Goal: Task Accomplishment & Management: Manage account settings

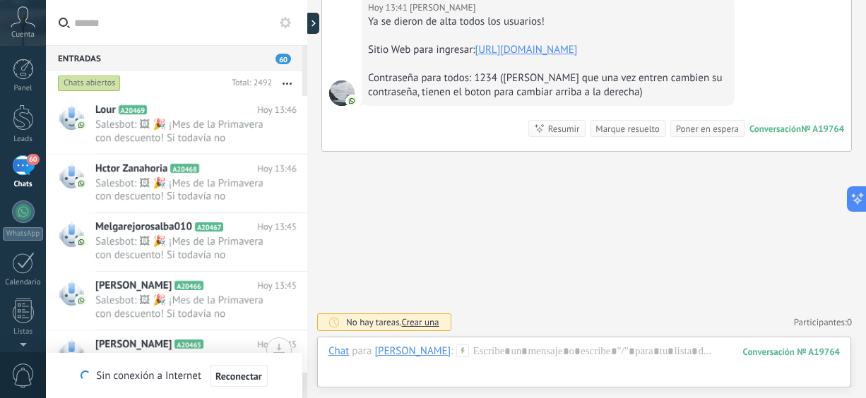
click at [280, 83] on button "button" at bounding box center [287, 83] width 30 height 25
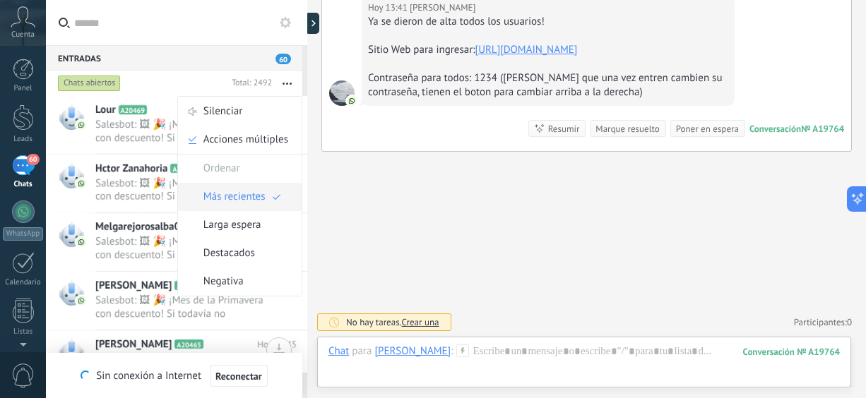
click at [253, 202] on span "Más recientes" at bounding box center [234, 197] width 62 height 28
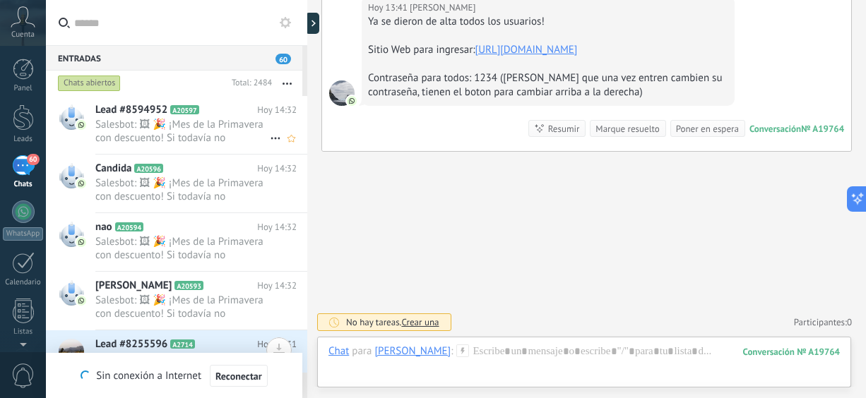
click at [215, 126] on span "Salesbot: 🖼 🎉 ¡Mes de la Primavera con descuento! Si todavía no compraste tu so…" at bounding box center [182, 131] width 174 height 27
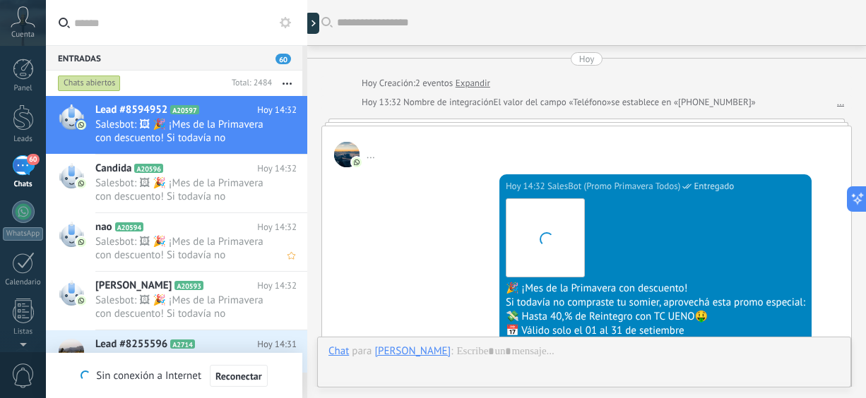
scroll to position [66, 0]
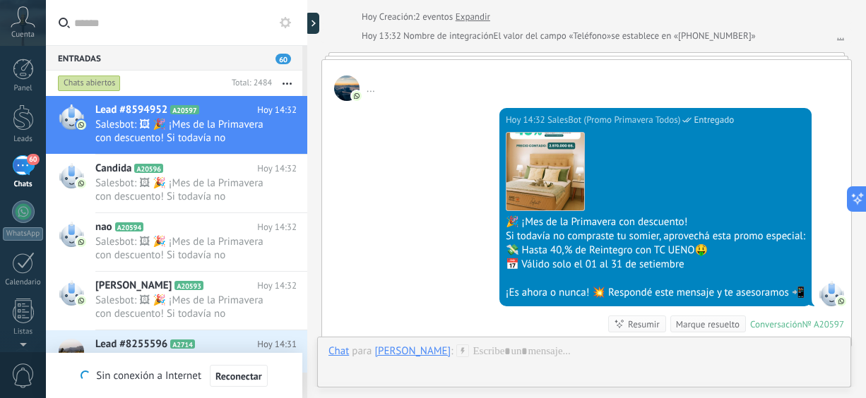
click at [229, 338] on h2 "Lead #8255596 A2714" at bounding box center [176, 345] width 162 height 14
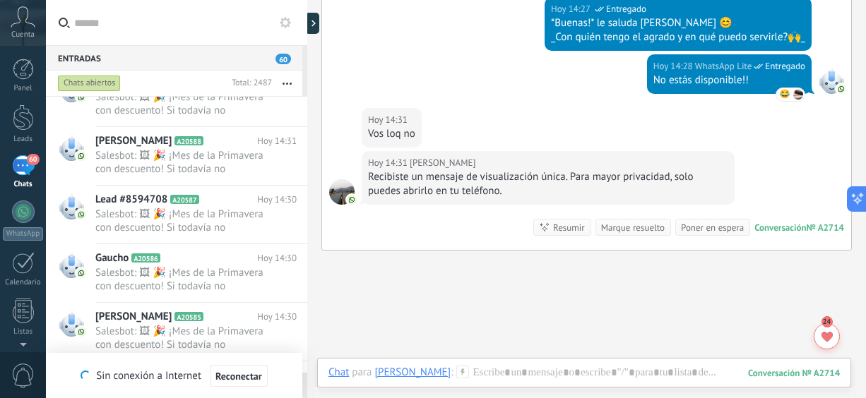
scroll to position [726, 0]
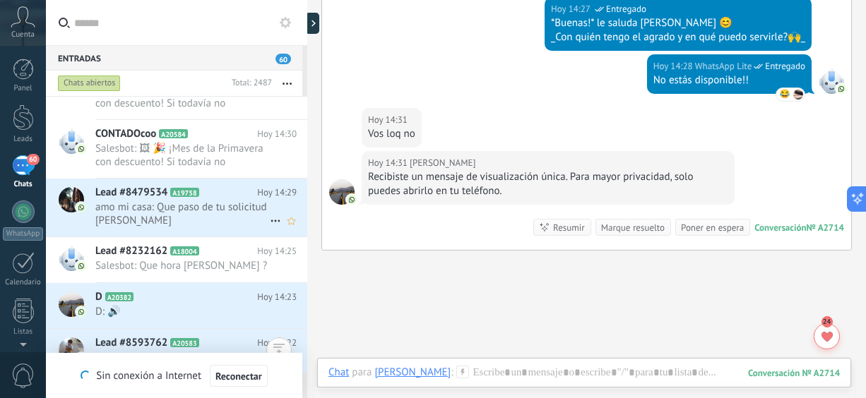
click at [222, 217] on span "amo mi casa: Que paso de tu solicitud [PERSON_NAME]" at bounding box center [182, 214] width 174 height 27
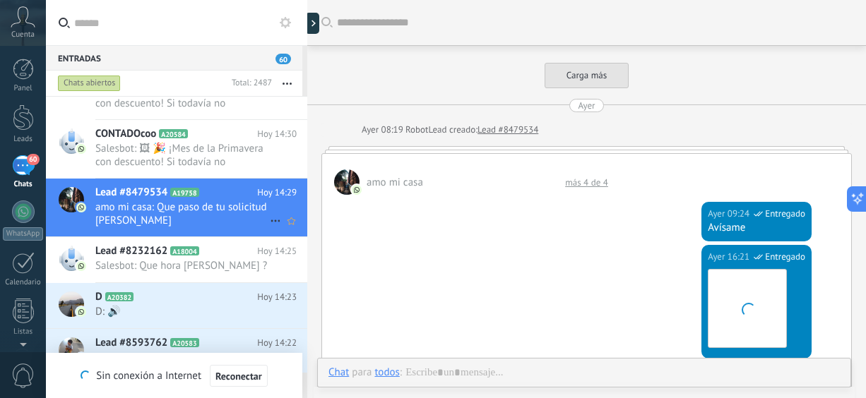
scroll to position [1222, 0]
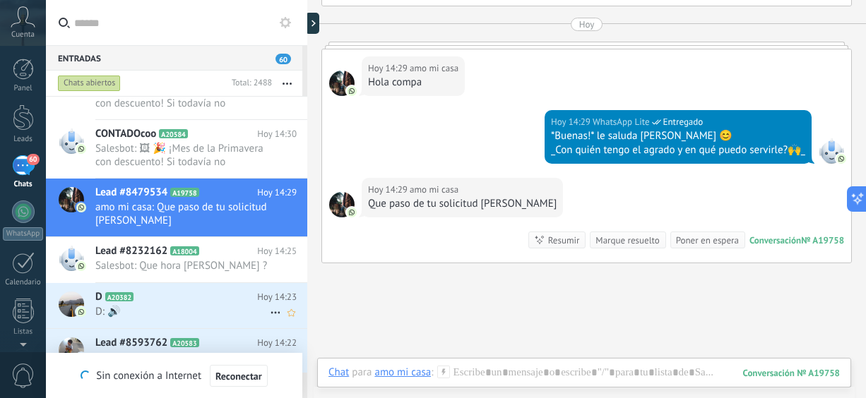
click at [204, 305] on span "D: 🔊" at bounding box center [182, 311] width 174 height 13
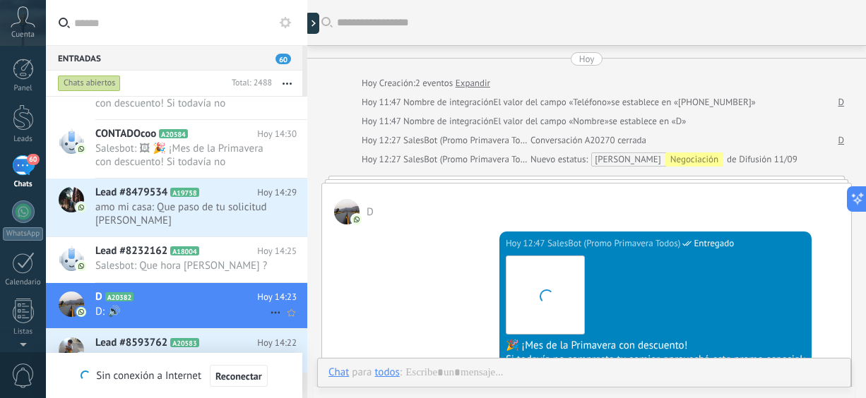
scroll to position [844, 0]
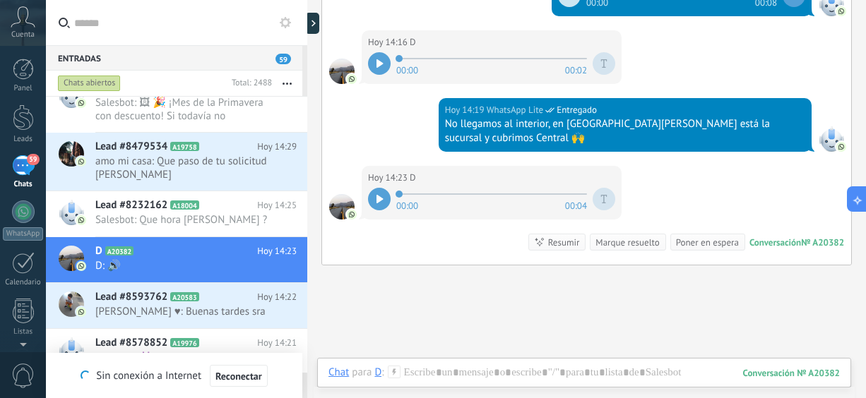
click at [206, 347] on icon at bounding box center [210, 343] width 14 height 14
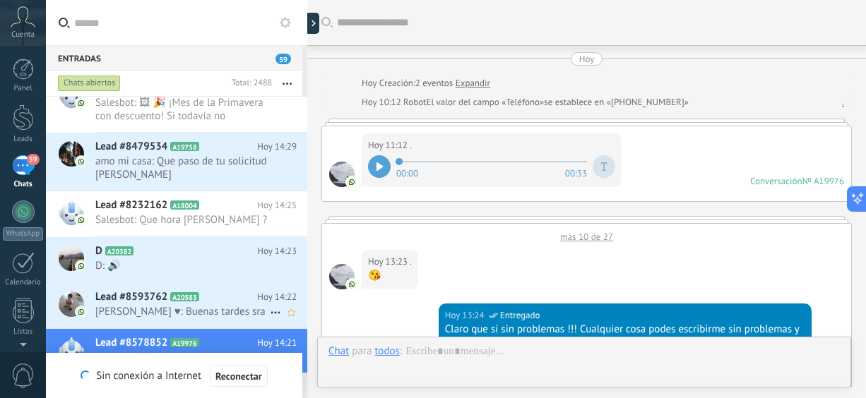
scroll to position [794, 0]
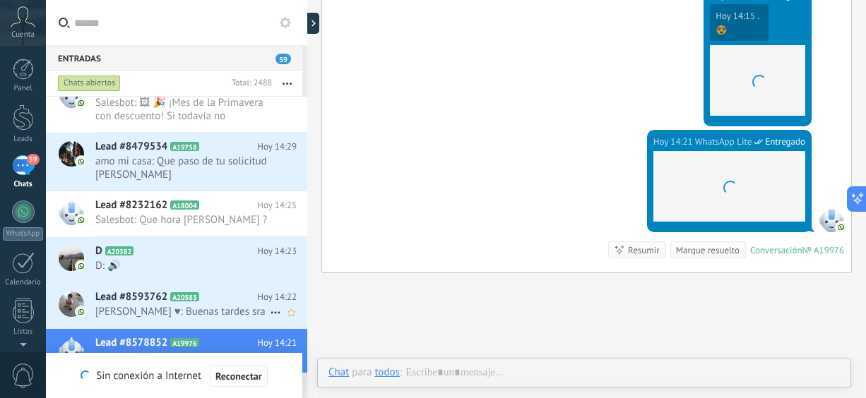
click at [202, 309] on span "[PERSON_NAME] ♥: Buenas tardes sra" at bounding box center [182, 311] width 174 height 13
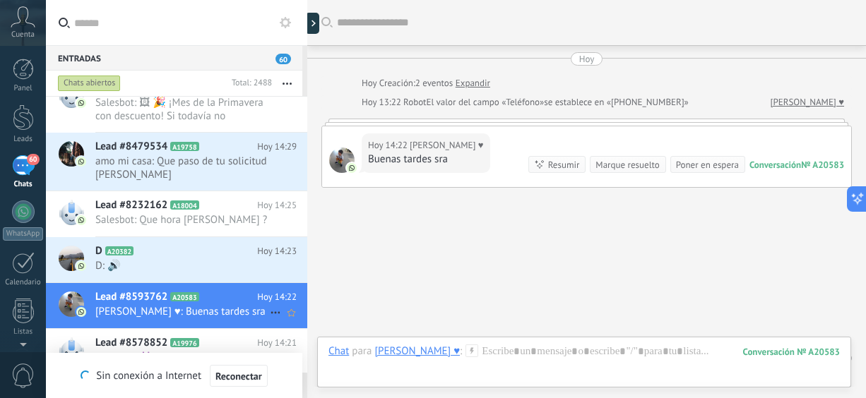
scroll to position [35, 0]
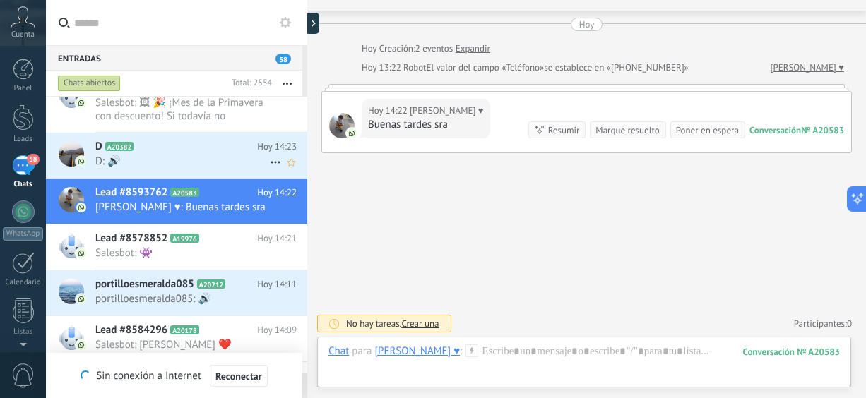
click at [177, 151] on h2 "D A20382" at bounding box center [176, 147] width 162 height 14
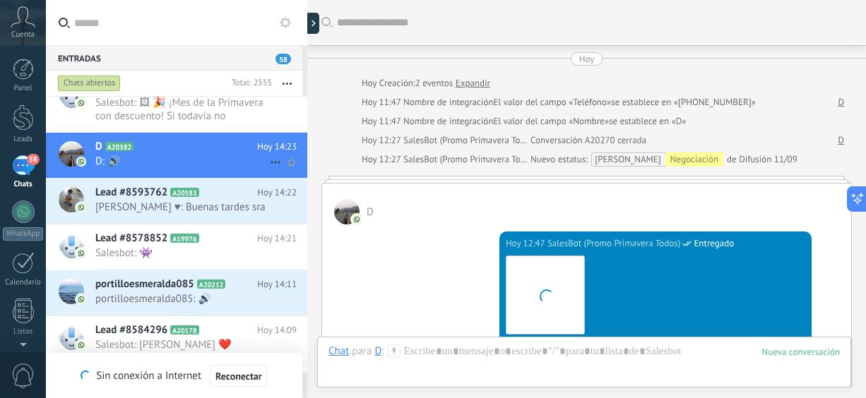
scroll to position [941, 0]
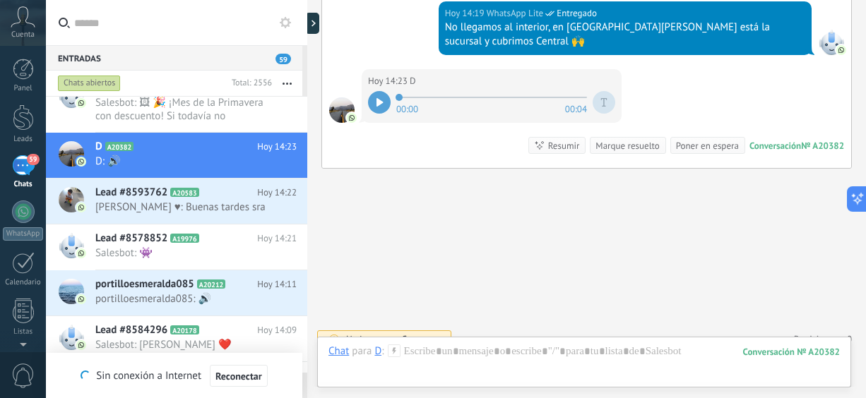
click at [379, 98] on icon at bounding box center [379, 102] width 7 height 8
click at [143, 292] on span "portilloesmeralda085: 🔊" at bounding box center [182, 298] width 174 height 13
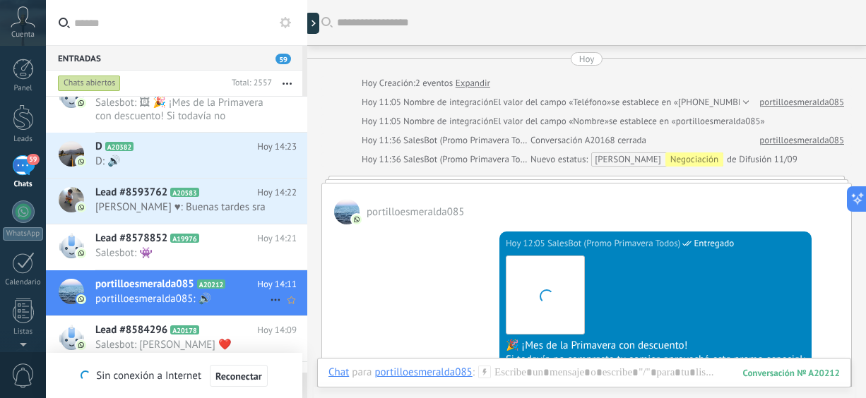
scroll to position [599, 0]
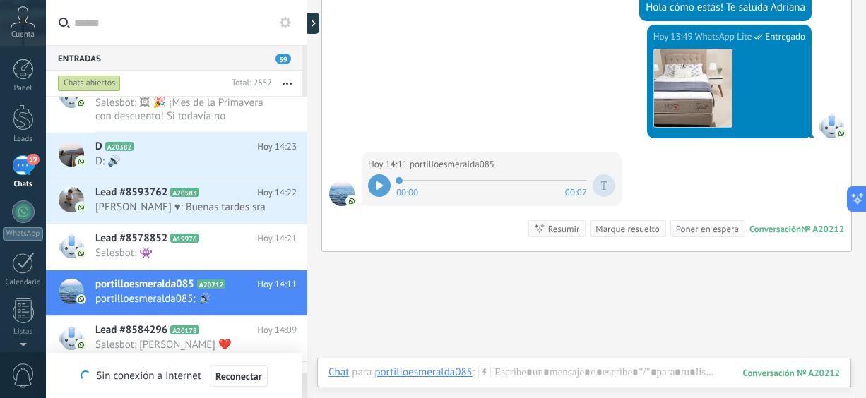
click at [382, 184] on icon at bounding box center [379, 185] width 7 height 8
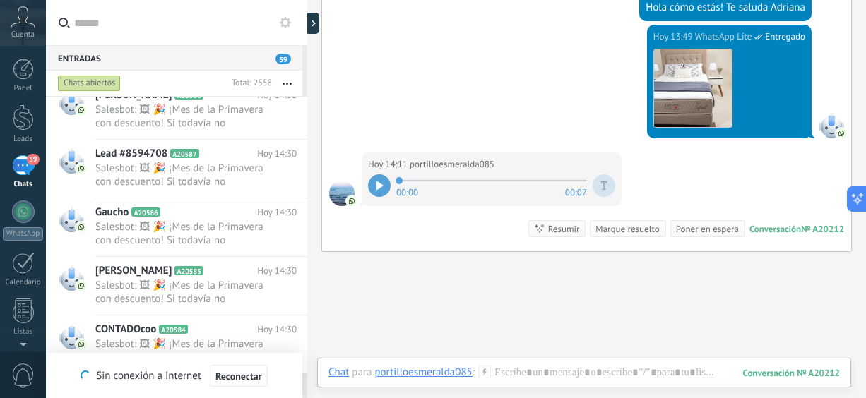
scroll to position [243, 0]
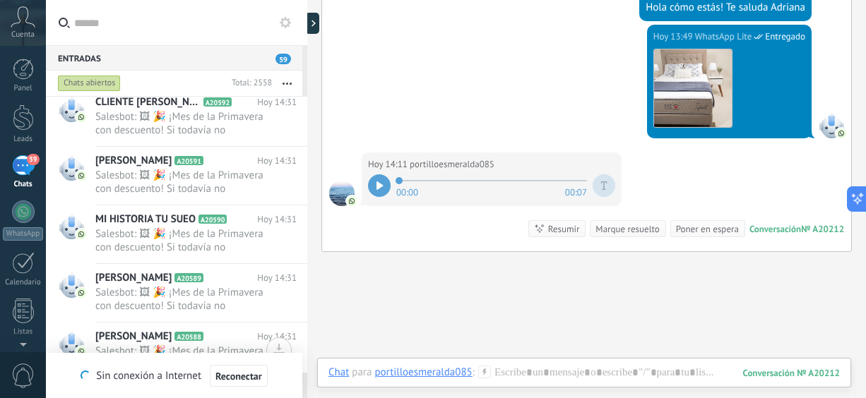
click at [286, 81] on button "button" at bounding box center [287, 83] width 30 height 25
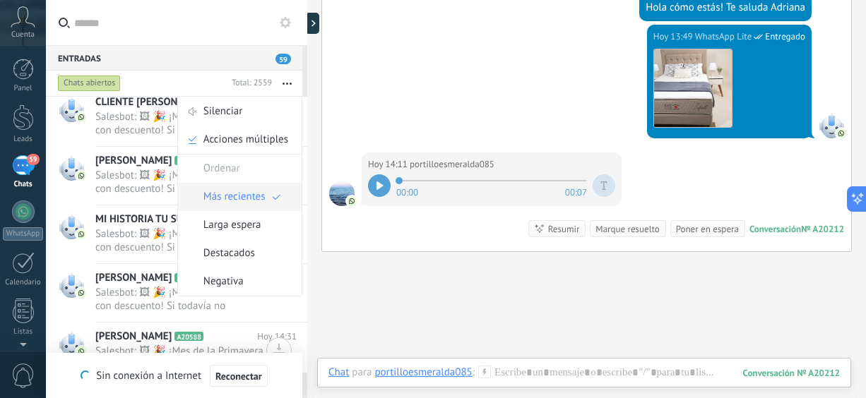
click at [229, 194] on span "Más recientes" at bounding box center [234, 197] width 62 height 28
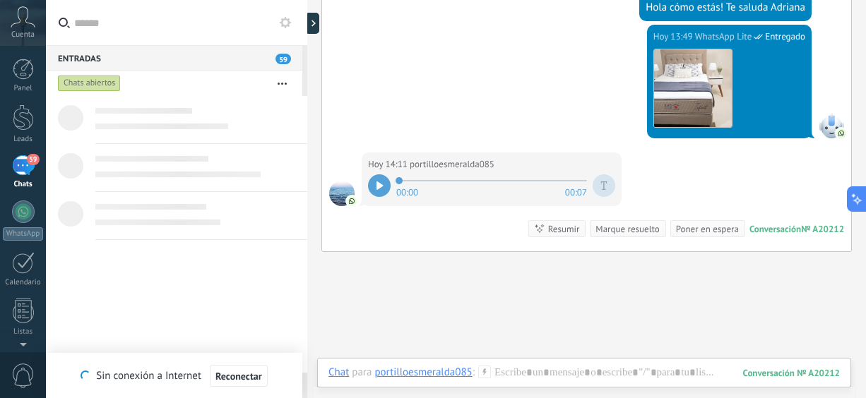
scroll to position [0, 0]
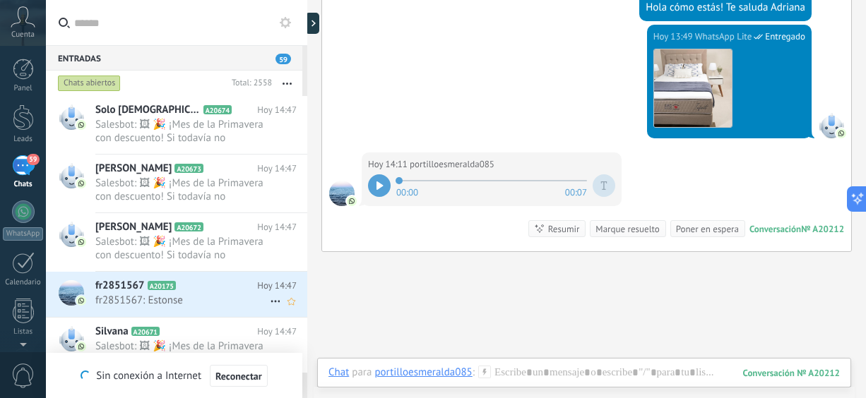
click at [201, 300] on span "fr2851567: Estonse" at bounding box center [182, 300] width 174 height 13
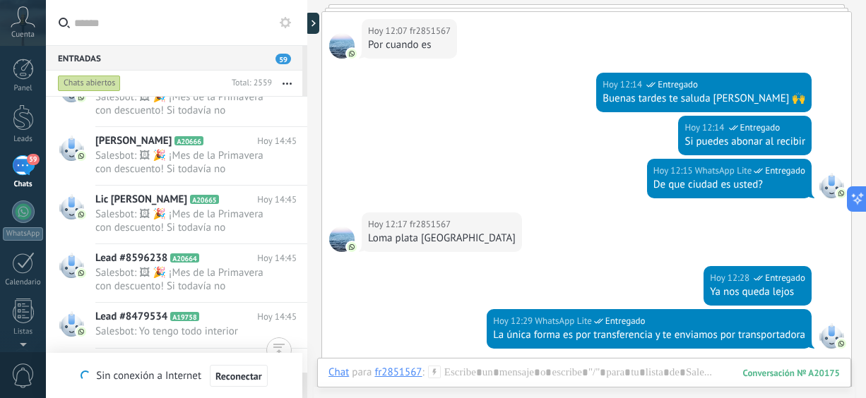
scroll to position [726, 0]
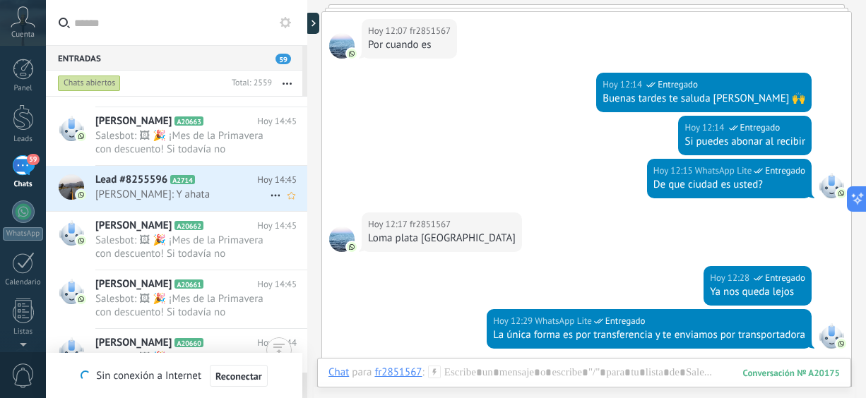
click at [198, 203] on div "Lead #8255596 A2714 Hoy 14:45 [PERSON_NAME]: Y ahata" at bounding box center [201, 188] width 212 height 44
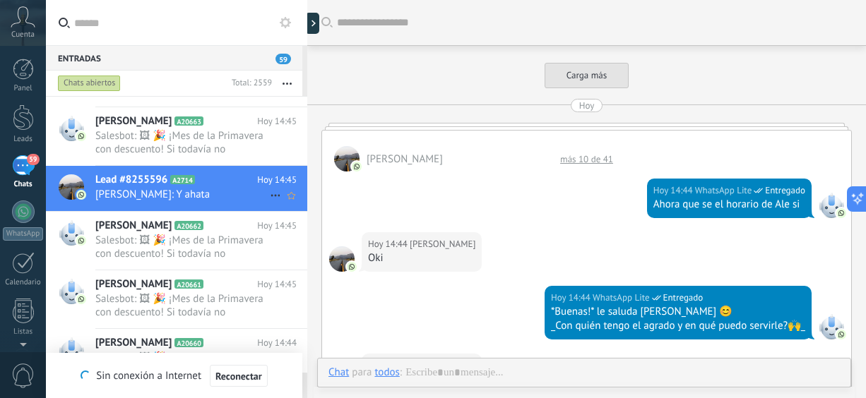
scroll to position [609, 0]
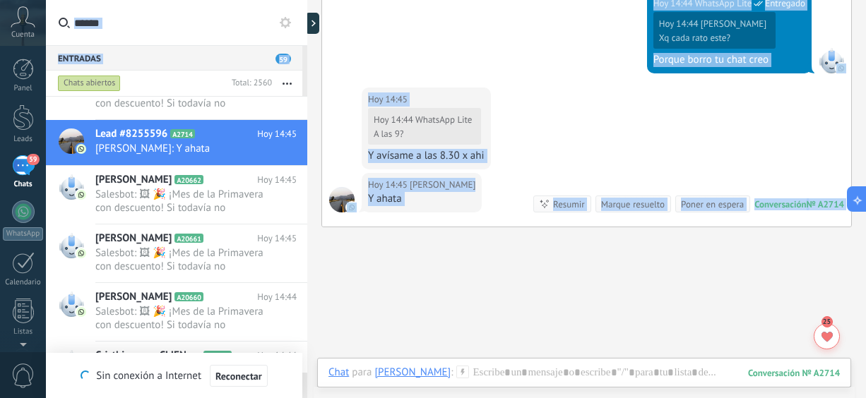
drag, startPoint x: 865, startPoint y: 275, endPoint x: 866, endPoint y: 205, distance: 69.9
click at [865, 205] on html ".abccls-1,.abccls-2{fill-rule:evenodd}.abccls-2{fill:#fff} .abfcls-1{fill:none}…" at bounding box center [433, 199] width 866 height 398
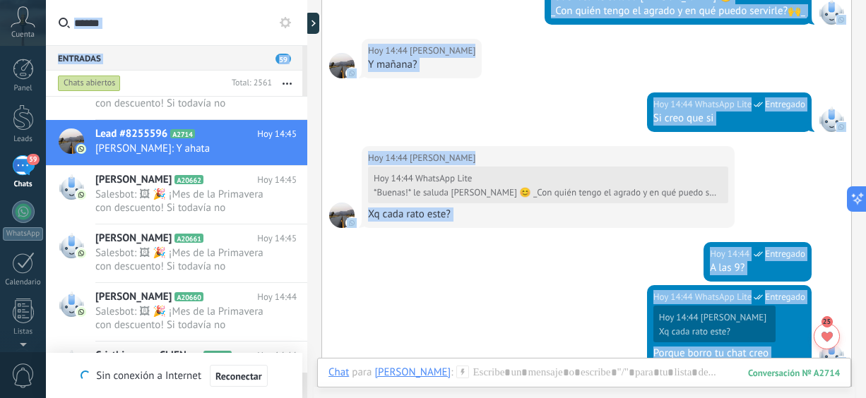
scroll to position [298, 0]
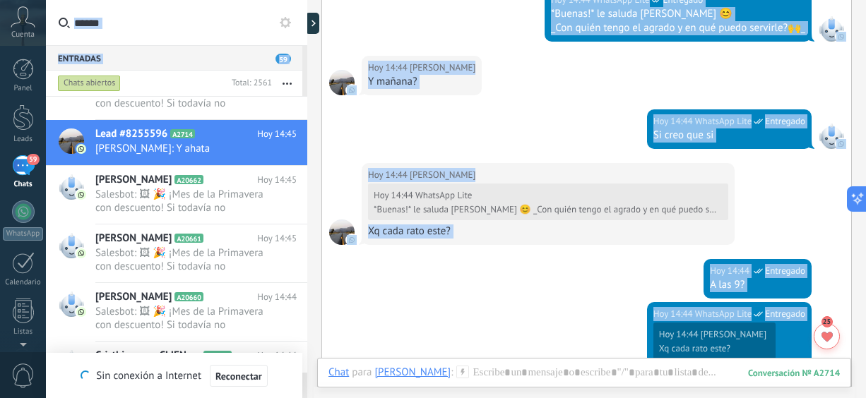
click at [858, 151] on div "Buscar Carga más [PERSON_NAME] más 10 de 41 Hoy 14:44 WhatsApp Lite Entregado A…" at bounding box center [586, 243] width 559 height 1082
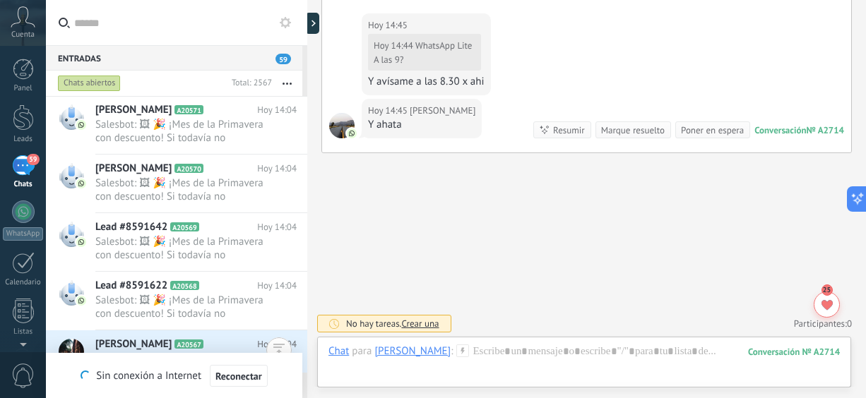
scroll to position [6528, 0]
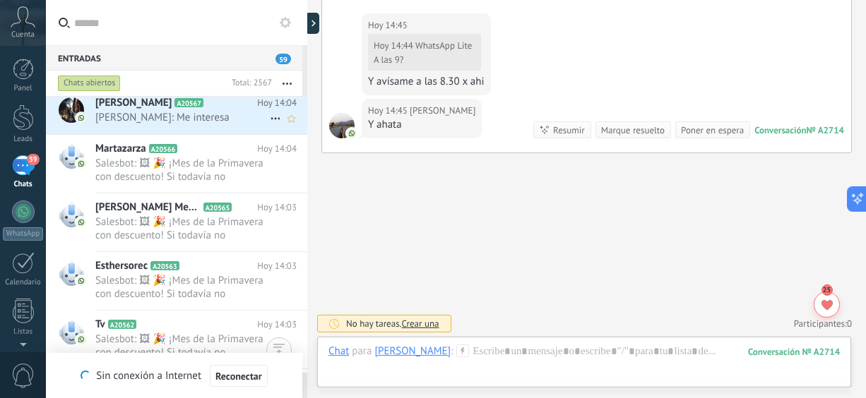
click at [186, 115] on span "[PERSON_NAME]: Me interesa" at bounding box center [182, 117] width 174 height 13
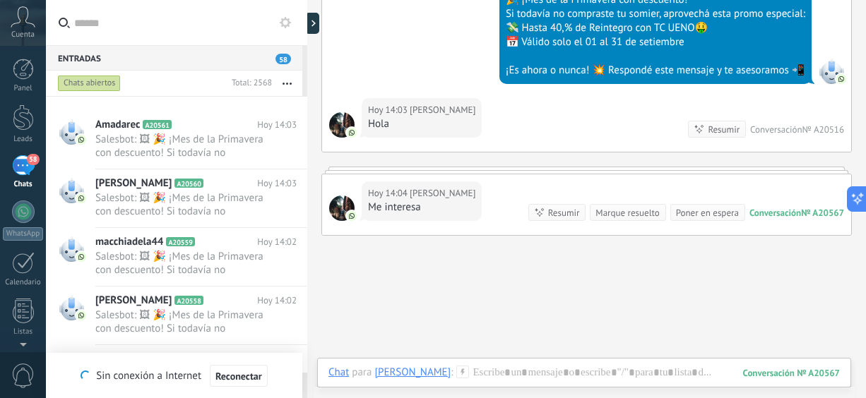
scroll to position [7029, 0]
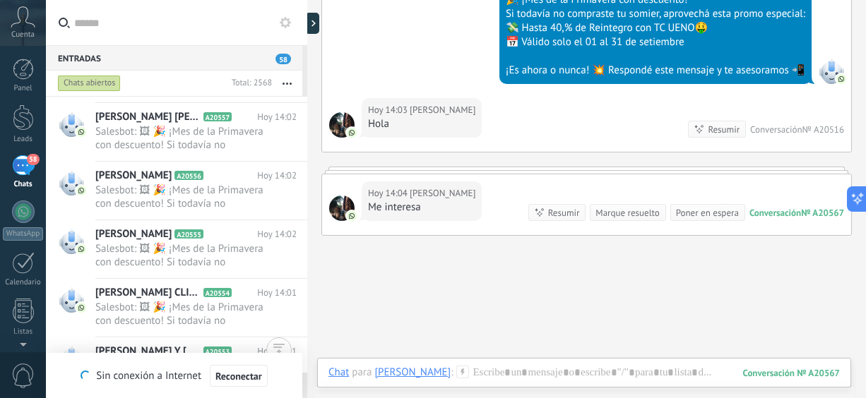
click at [282, 83] on button "button" at bounding box center [287, 83] width 30 height 25
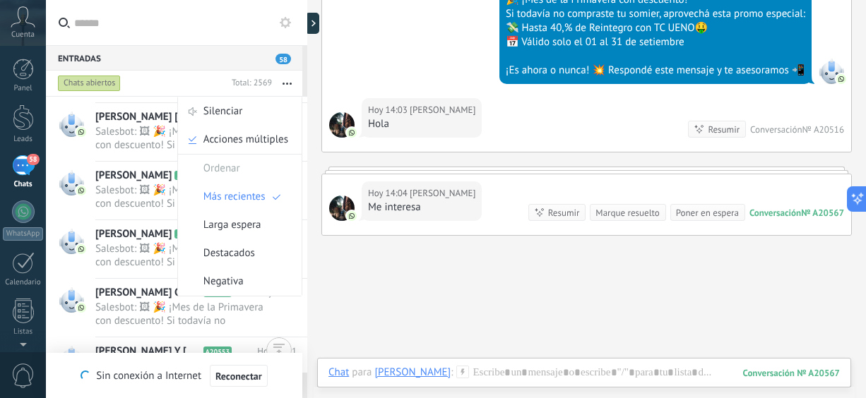
click at [95, 81] on div "Chats abiertos" at bounding box center [89, 83] width 63 height 17
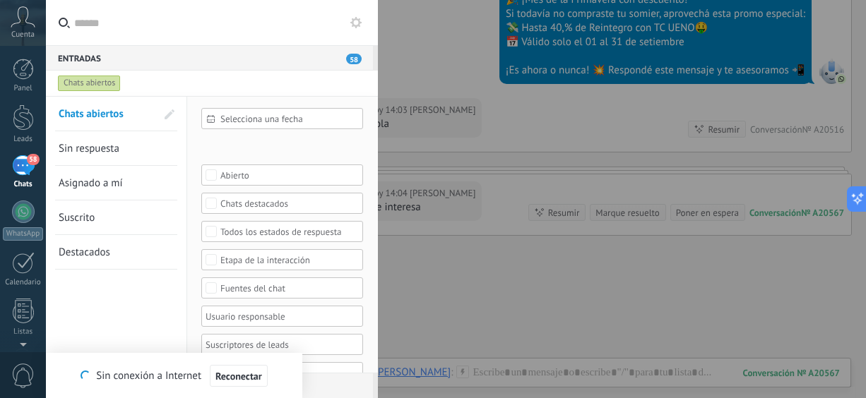
click at [95, 81] on div "Chats abiertos" at bounding box center [89, 83] width 63 height 17
click at [30, 169] on div "58" at bounding box center [23, 165] width 23 height 20
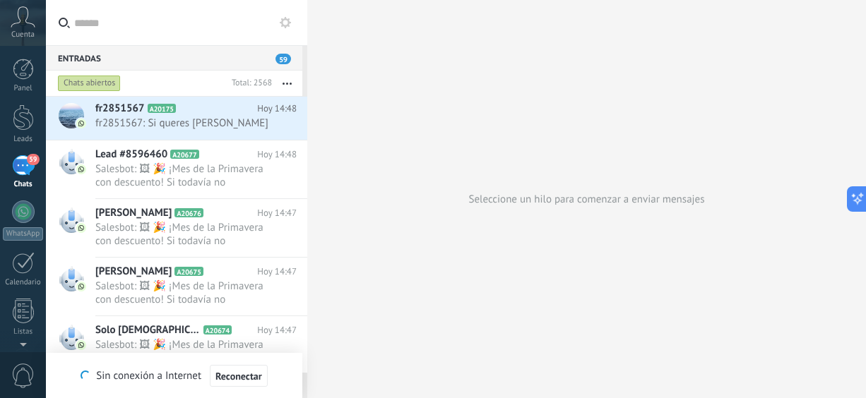
scroll to position [326, 0]
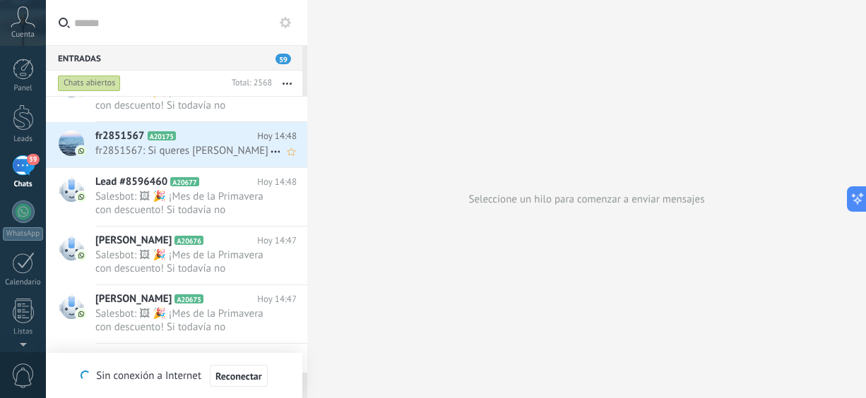
click at [222, 145] on span "fr2851567: Si queres [PERSON_NAME]" at bounding box center [182, 150] width 174 height 13
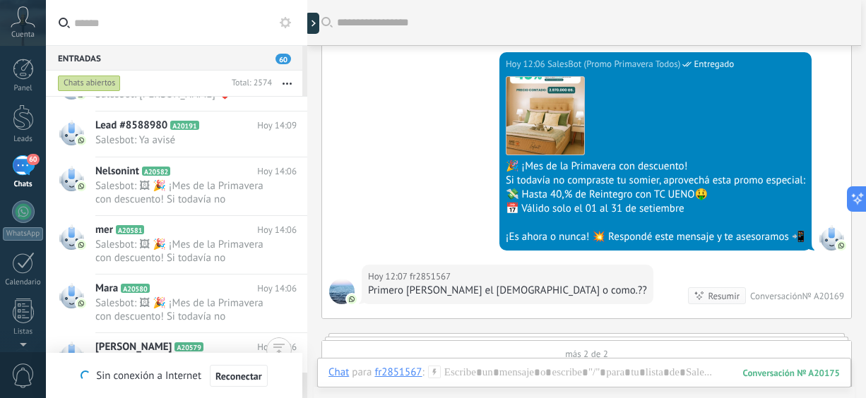
scroll to position [5887, 0]
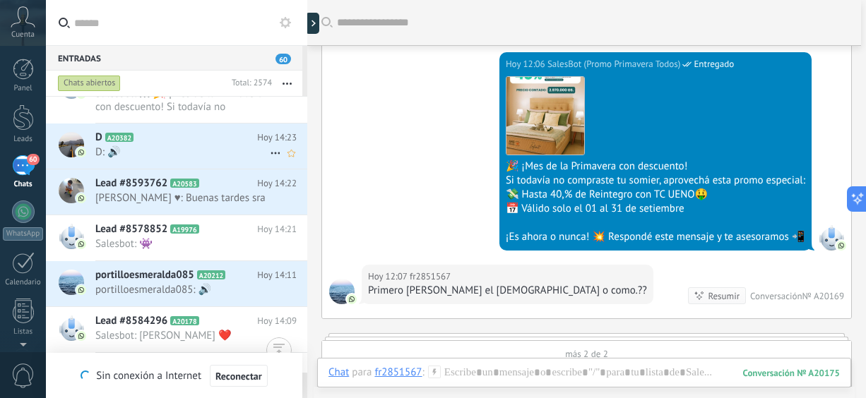
click at [203, 156] on span "D: 🔊" at bounding box center [182, 151] width 174 height 13
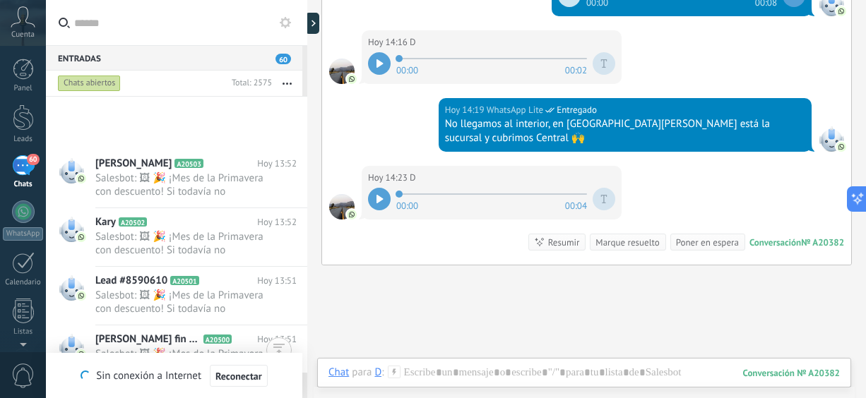
scroll to position [10723, 0]
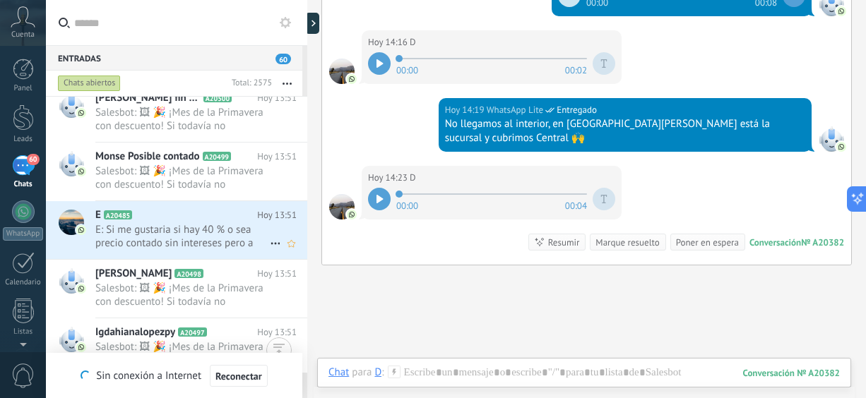
click at [203, 239] on span "E: Si me gustaria si hay 40 % o sea precio contado sin intereses pero a cuota" at bounding box center [182, 236] width 174 height 27
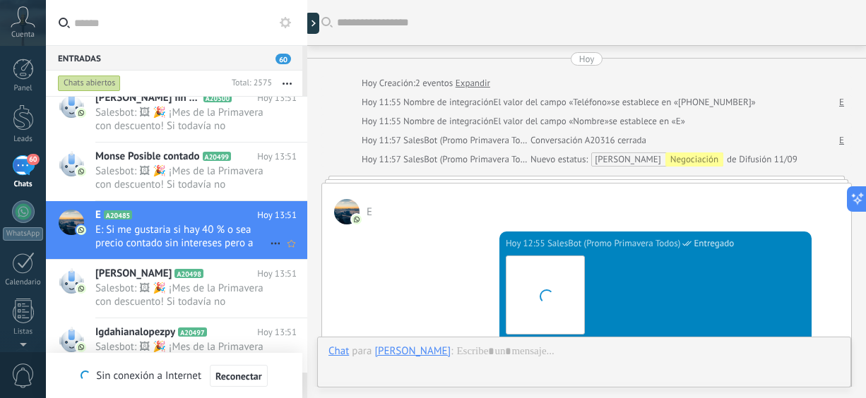
scroll to position [639, 0]
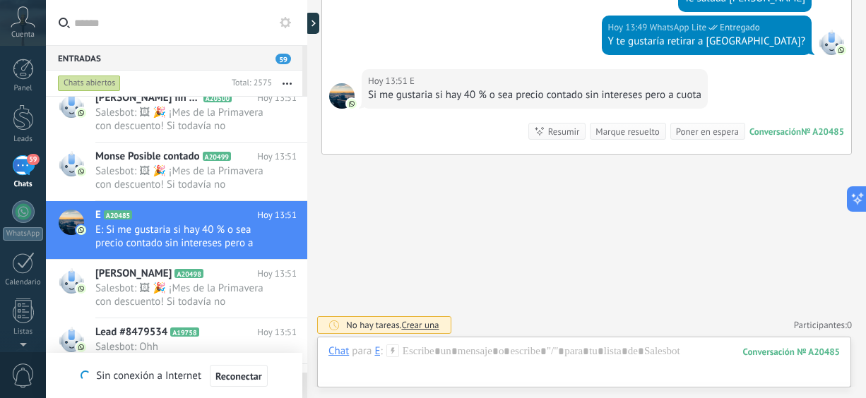
click at [303, 379] on div "Menciones & Chats de equipo 0 Crear un grupo de chat Silenciar Acciones múltipl…" at bounding box center [176, 385] width 261 height 25
click at [304, 381] on div "Menciones & Chats de equipo 0 Crear un grupo de chat Silenciar Acciones múltipl…" at bounding box center [176, 385] width 261 height 25
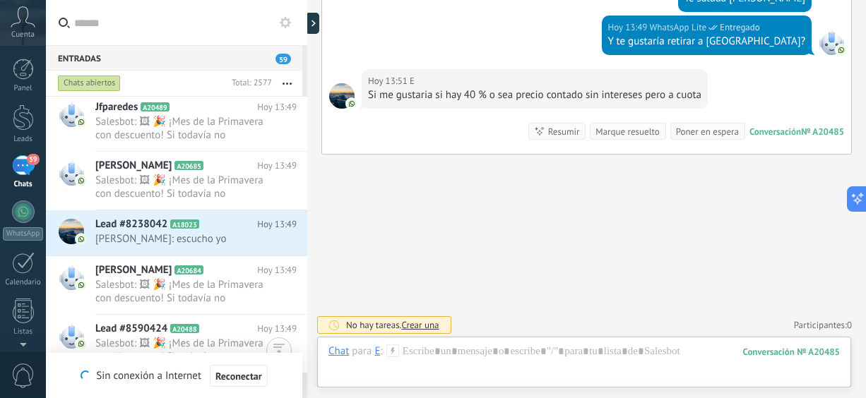
scroll to position [11808, 0]
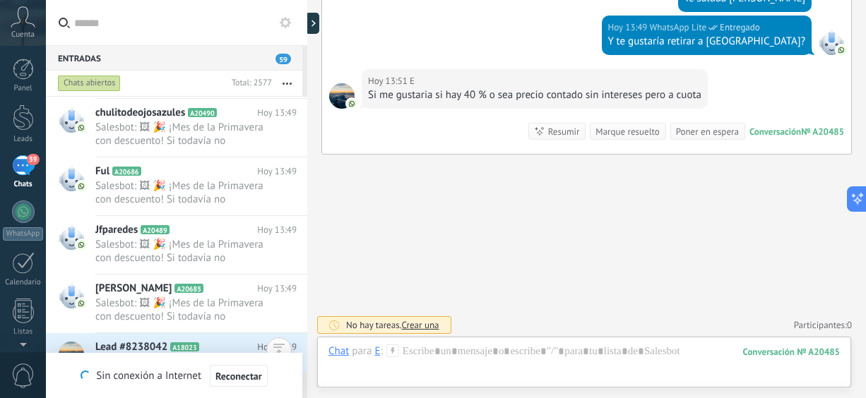
click at [301, 348] on div "Lead #8238042 A18023 Hoy 13:49 [PERSON_NAME]: escucho yo" at bounding box center [201, 355] width 212 height 44
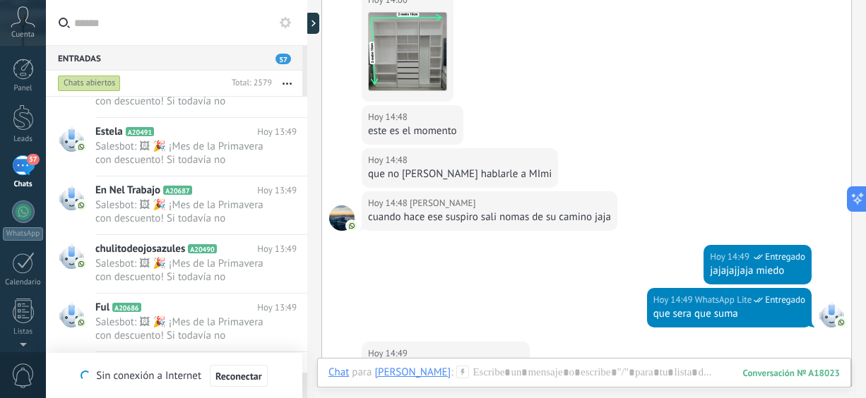
scroll to position [2148, 0]
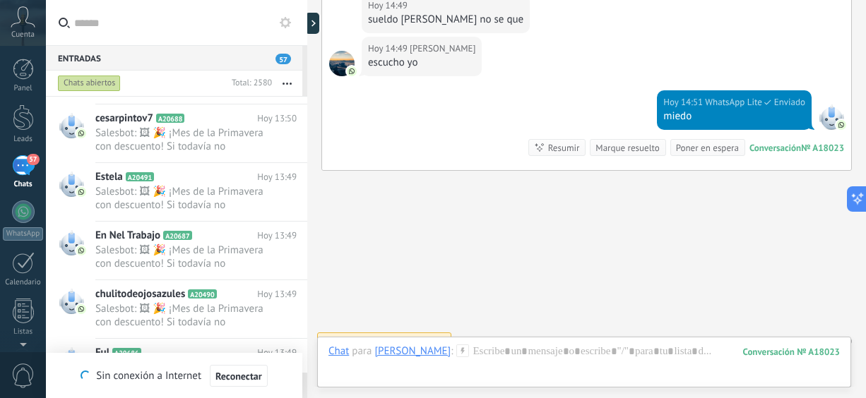
drag, startPoint x: 865, startPoint y: 364, endPoint x: 866, endPoint y: 347, distance: 17.0
click at [865, 347] on html ".abccls-1,.abccls-2{fill-rule:evenodd}.abccls-2{fill:#fff} .abfcls-1{fill:none}…" at bounding box center [433, 199] width 866 height 398
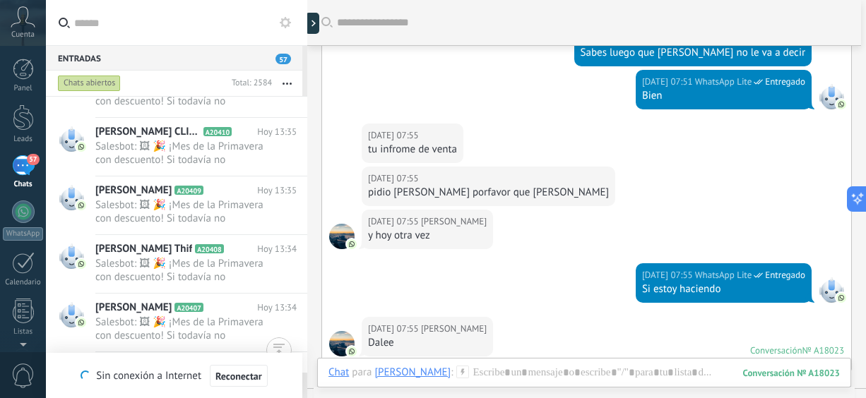
scroll to position [17127, 0]
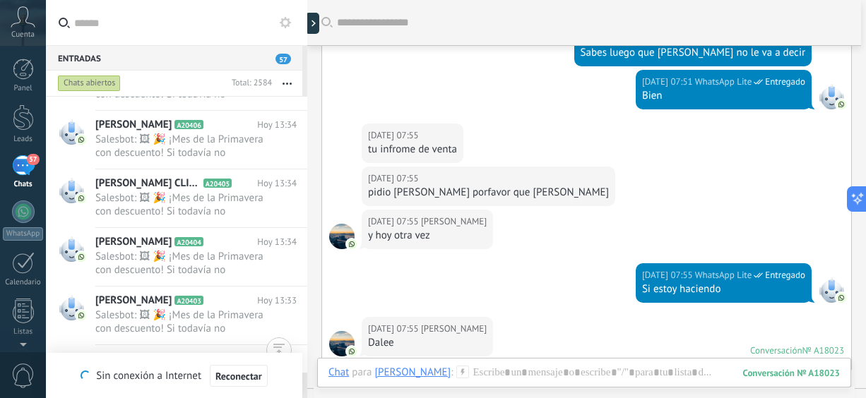
click at [23, 165] on div "57" at bounding box center [23, 165] width 23 height 20
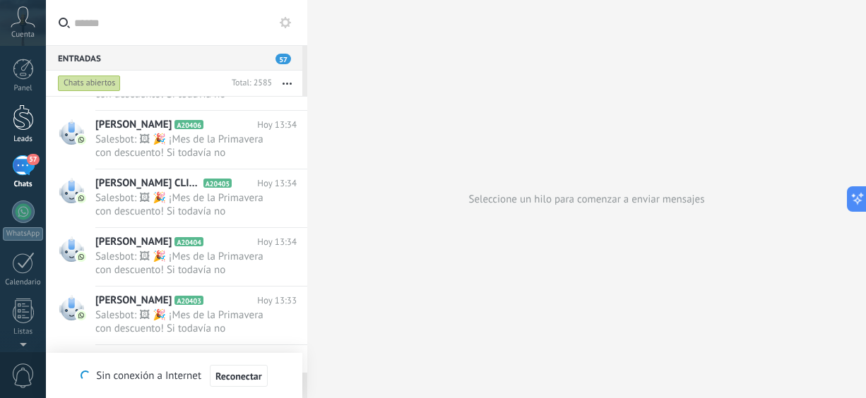
click at [23, 125] on div at bounding box center [23, 117] width 21 height 26
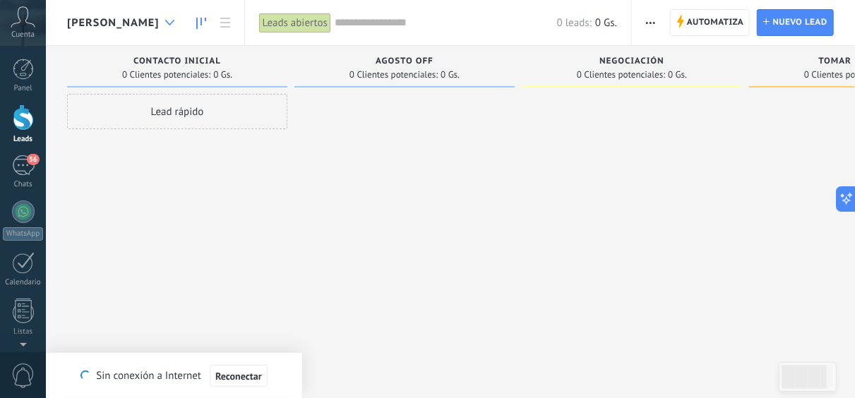
click at [158, 21] on div at bounding box center [169, 23] width 23 height 28
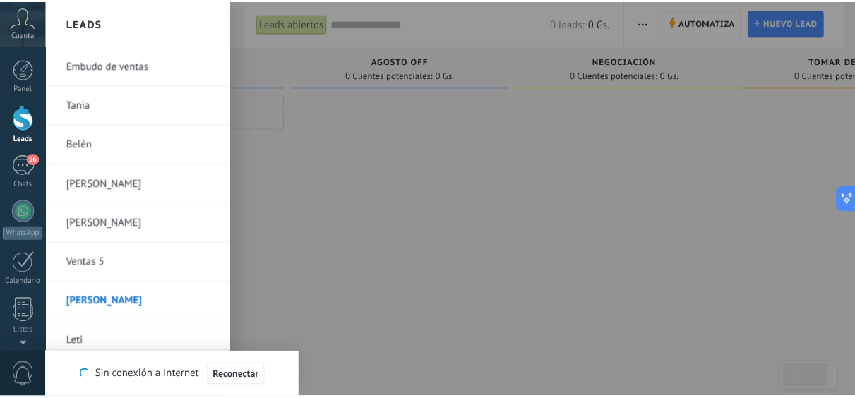
scroll to position [8, 0]
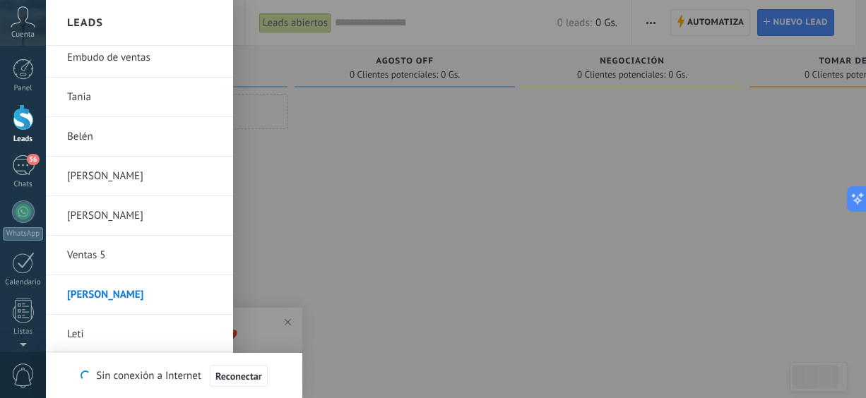
click at [109, 135] on link "Belén" at bounding box center [143, 137] width 152 height 40
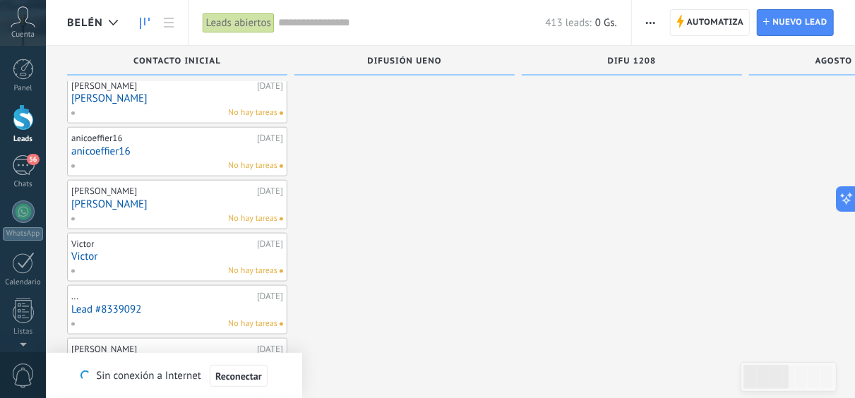
scroll to position [809, 0]
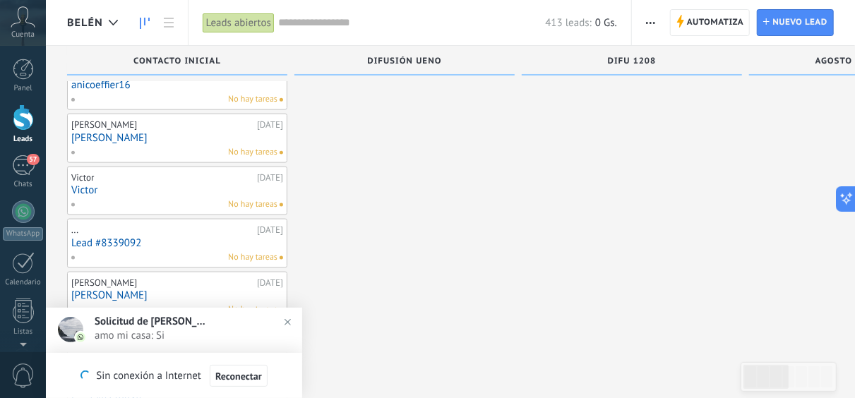
click at [191, 335] on span "amo mi casa: Si" at bounding box center [188, 335] width 187 height 13
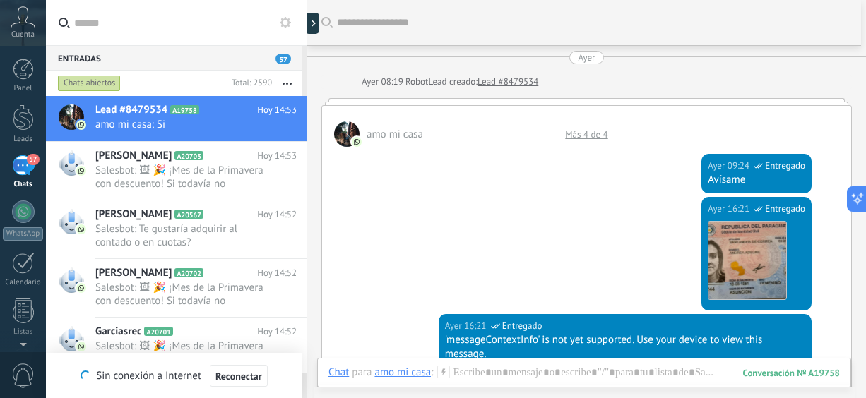
scroll to position [49, 0]
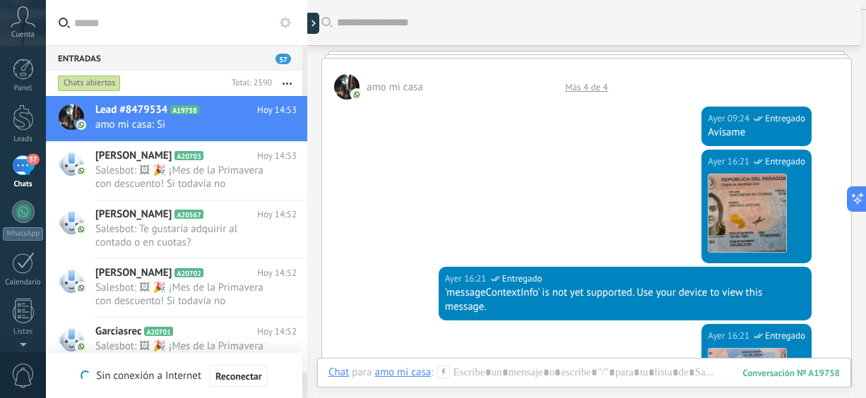
drag, startPoint x: 865, startPoint y: 223, endPoint x: 856, endPoint y: 11, distance: 212.0
click at [856, 11] on div "Buscar" at bounding box center [584, 22] width 554 height 45
click at [184, 190] on div "[PERSON_NAME] A20703 Hoy 14:53 Salesbot: 🖼 🎉 ¡Mes de la Primavera con descuento…" at bounding box center [201, 171] width 212 height 58
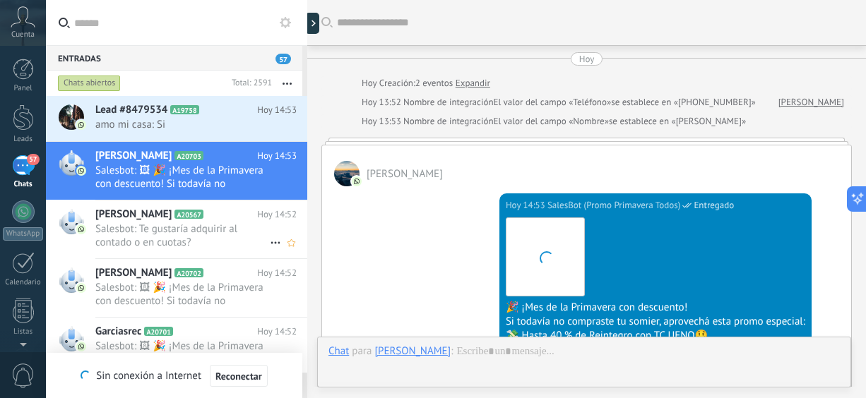
click at [201, 237] on span "Salesbot: Te gustaría adquirir al contado o en cuotas?" at bounding box center [182, 235] width 174 height 27
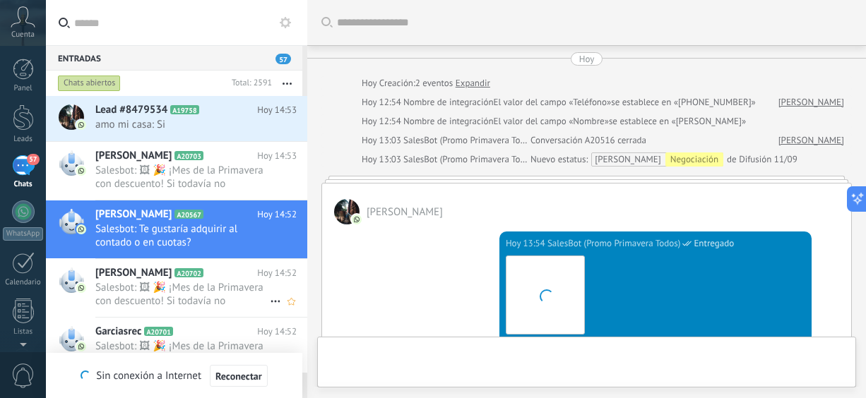
click at [239, 299] on span "Salesbot: 🖼 🎉 ¡Mes de la Primavera con descuento! Si todavía no compraste tu so…" at bounding box center [182, 294] width 174 height 27
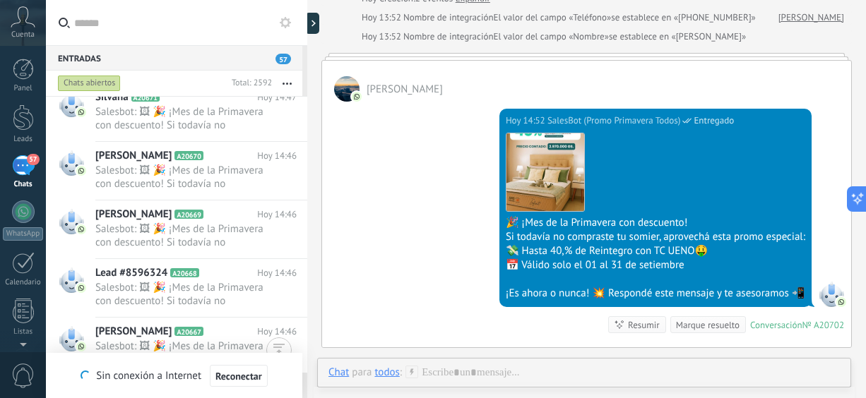
scroll to position [2418, 0]
